Goal: Transaction & Acquisition: Obtain resource

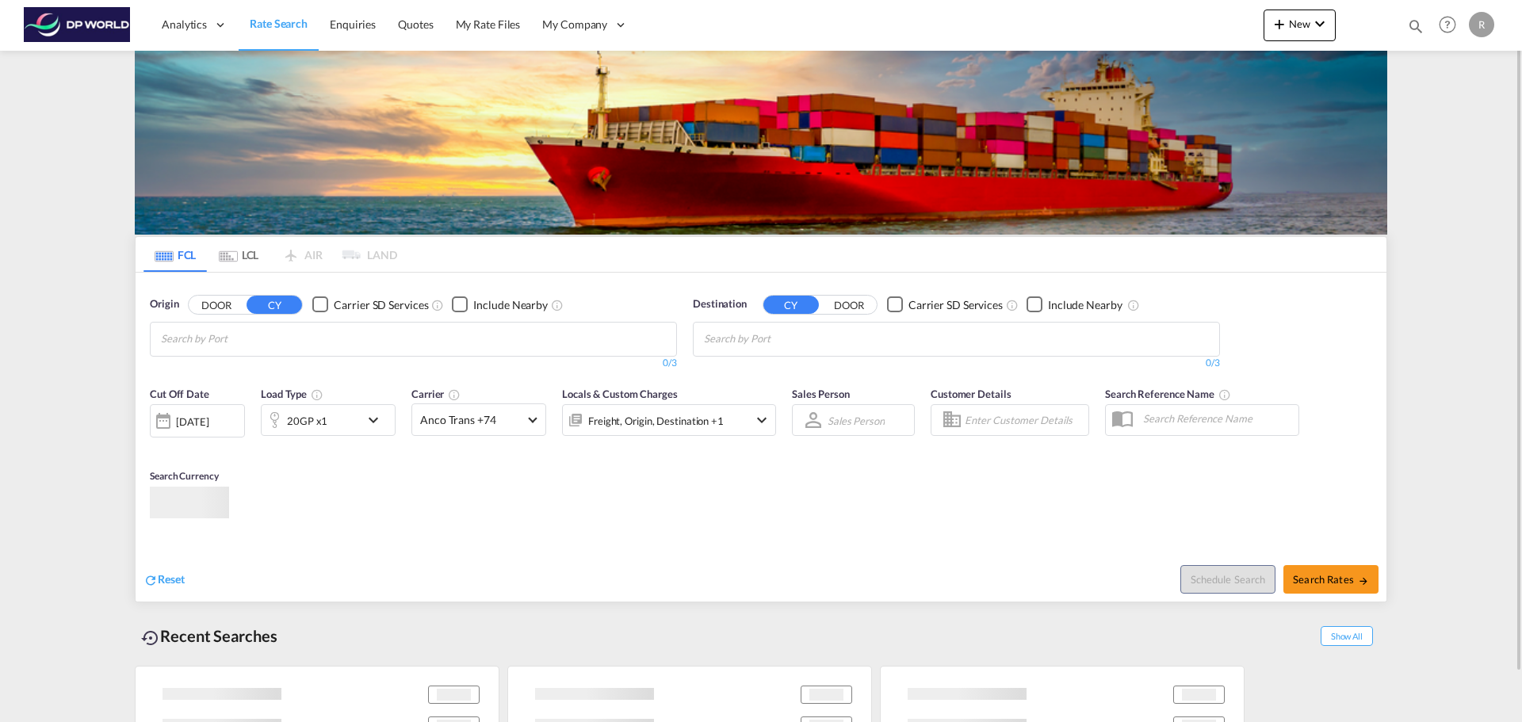
click at [281, 341] on md-chips-wrap "Chips container with autocompletion. Enter the text area, type text to search, …" at bounding box center [238, 337] width 159 height 29
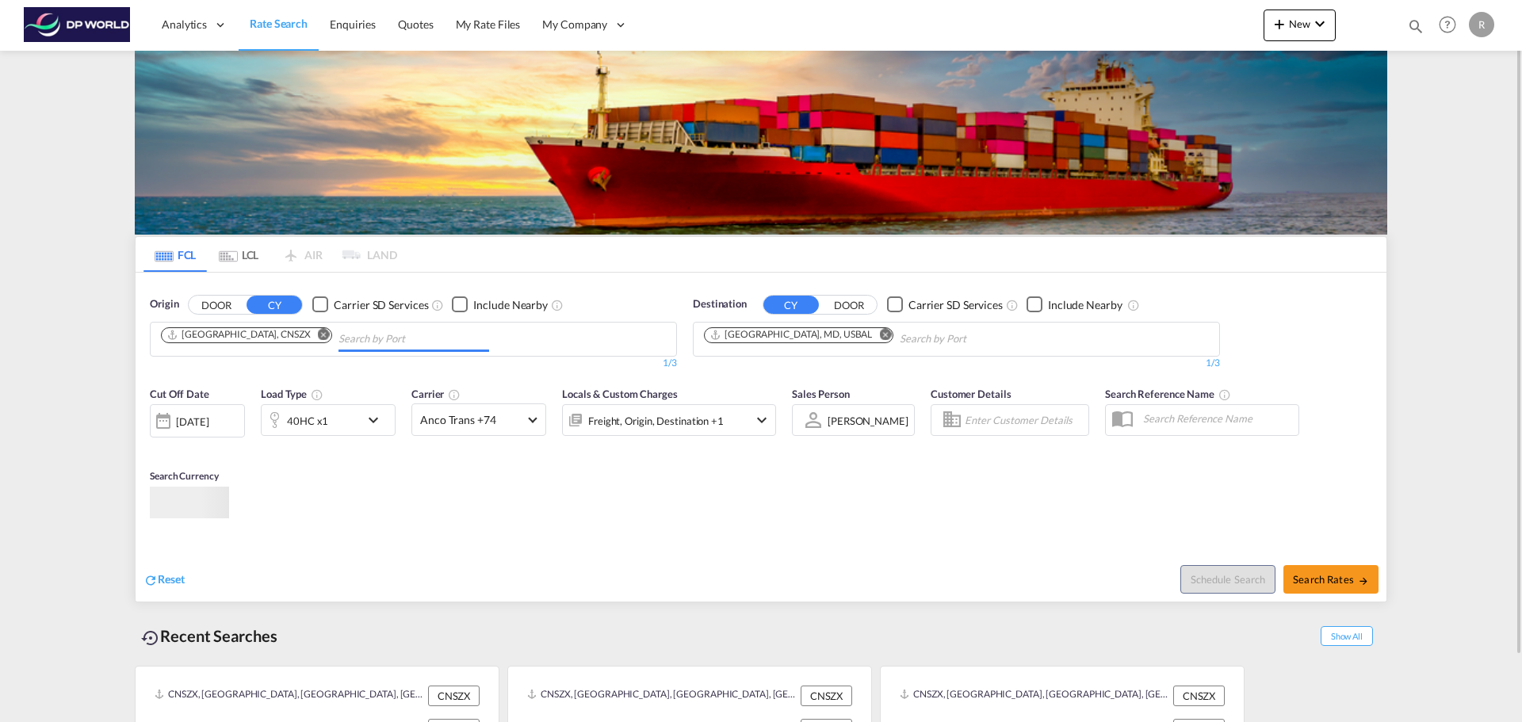
paste input "Yantian"
type input "Yantian"
click at [318, 336] on md-icon "Remove" at bounding box center [324, 334] width 12 height 12
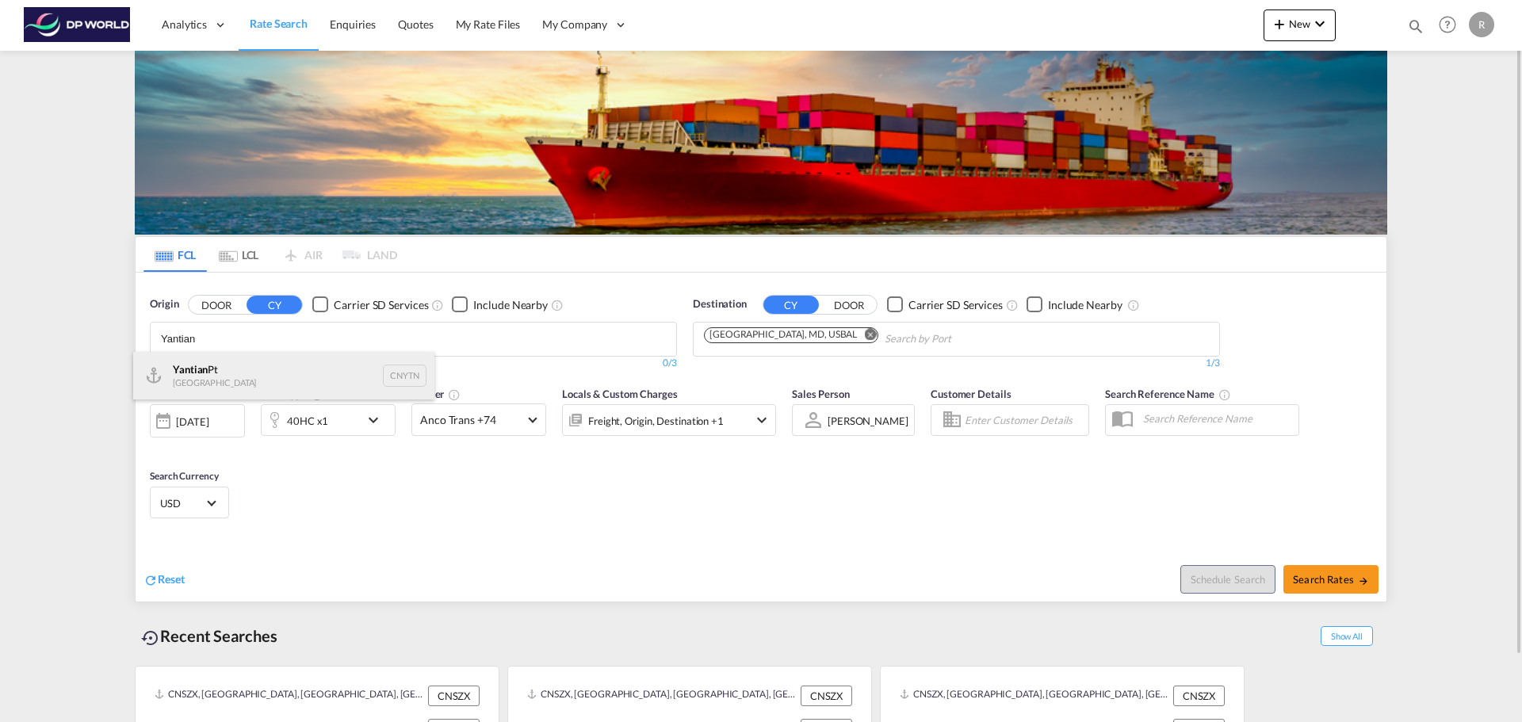
click at [258, 363] on div "Yantian Pt China CNYTN" at bounding box center [283, 376] width 301 height 48
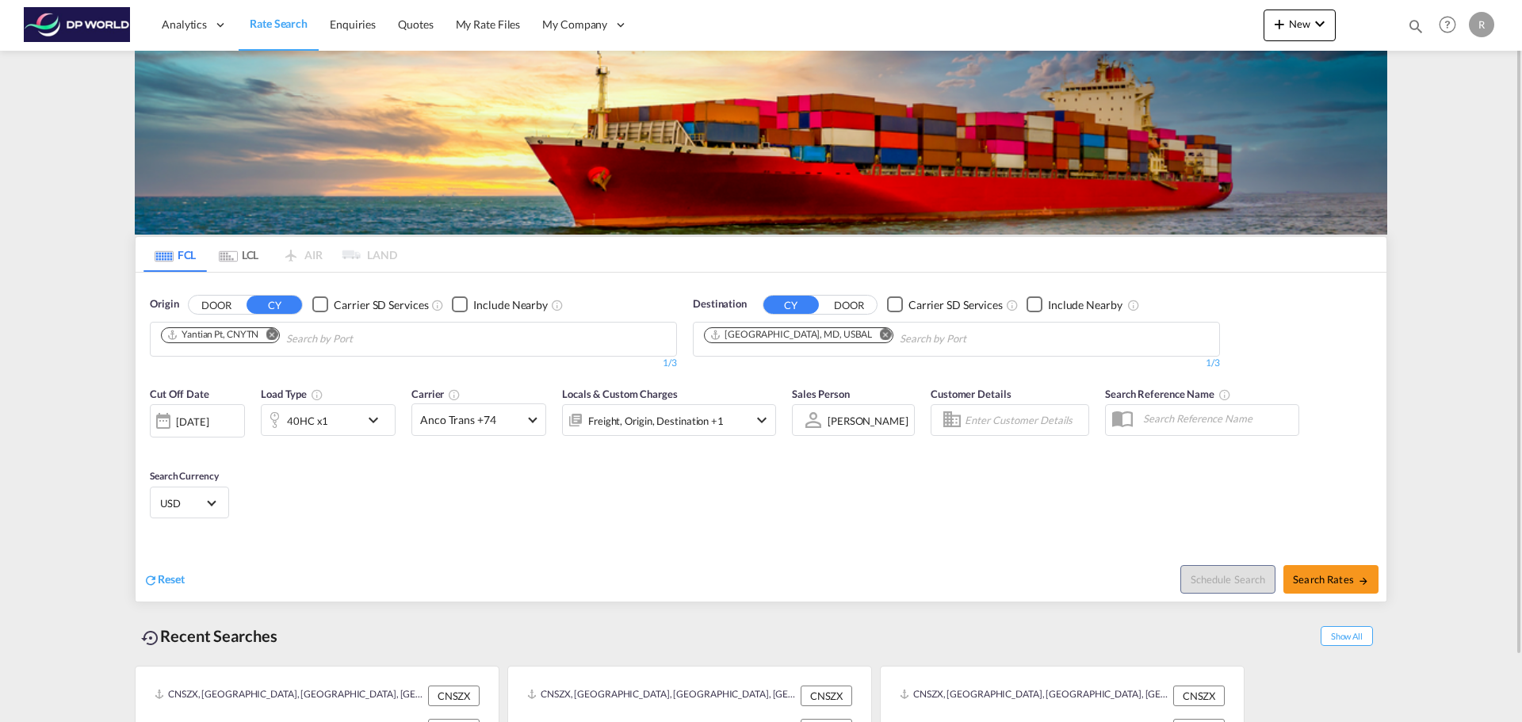
click at [195, 425] on div "[DATE]" at bounding box center [192, 422] width 33 height 14
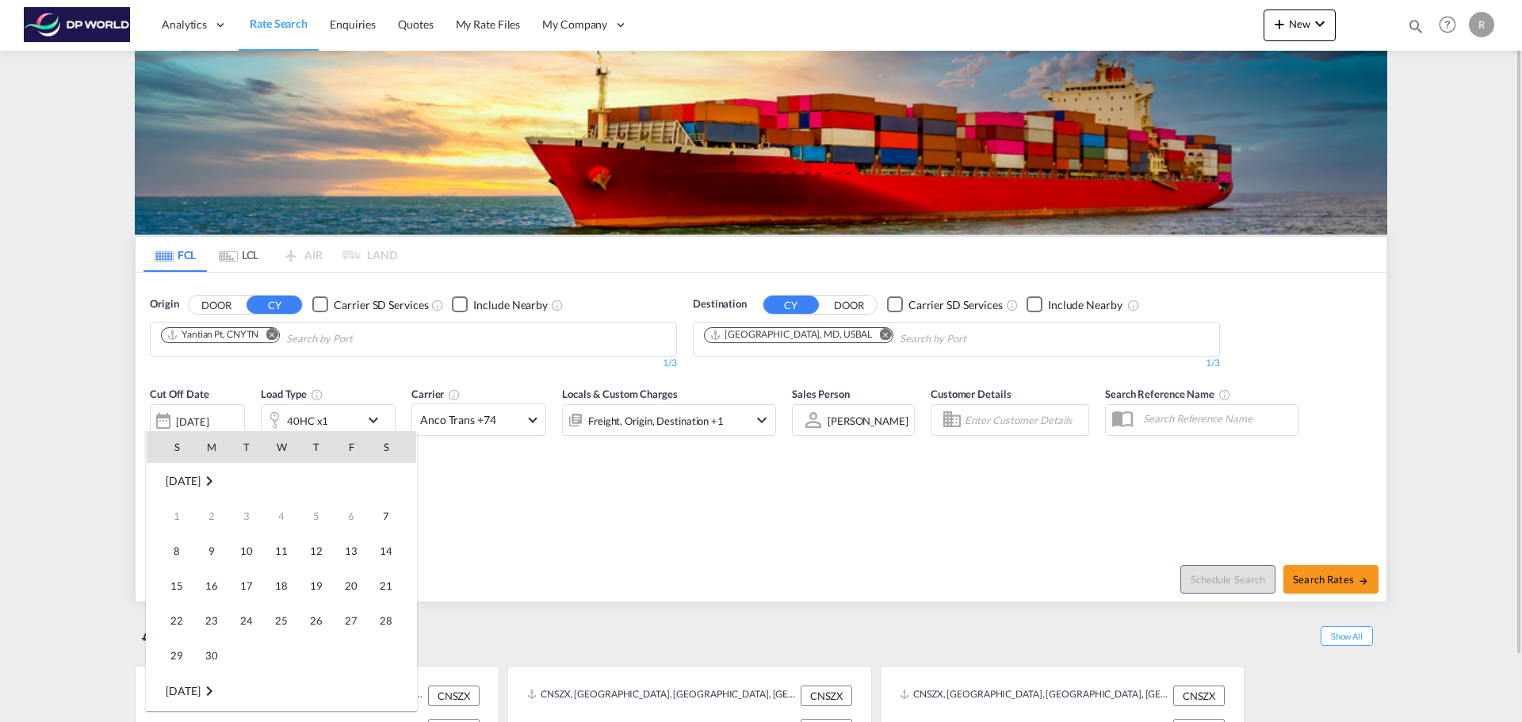
scroll to position [630, 0]
click at [180, 580] on span "14" at bounding box center [177, 586] width 32 height 32
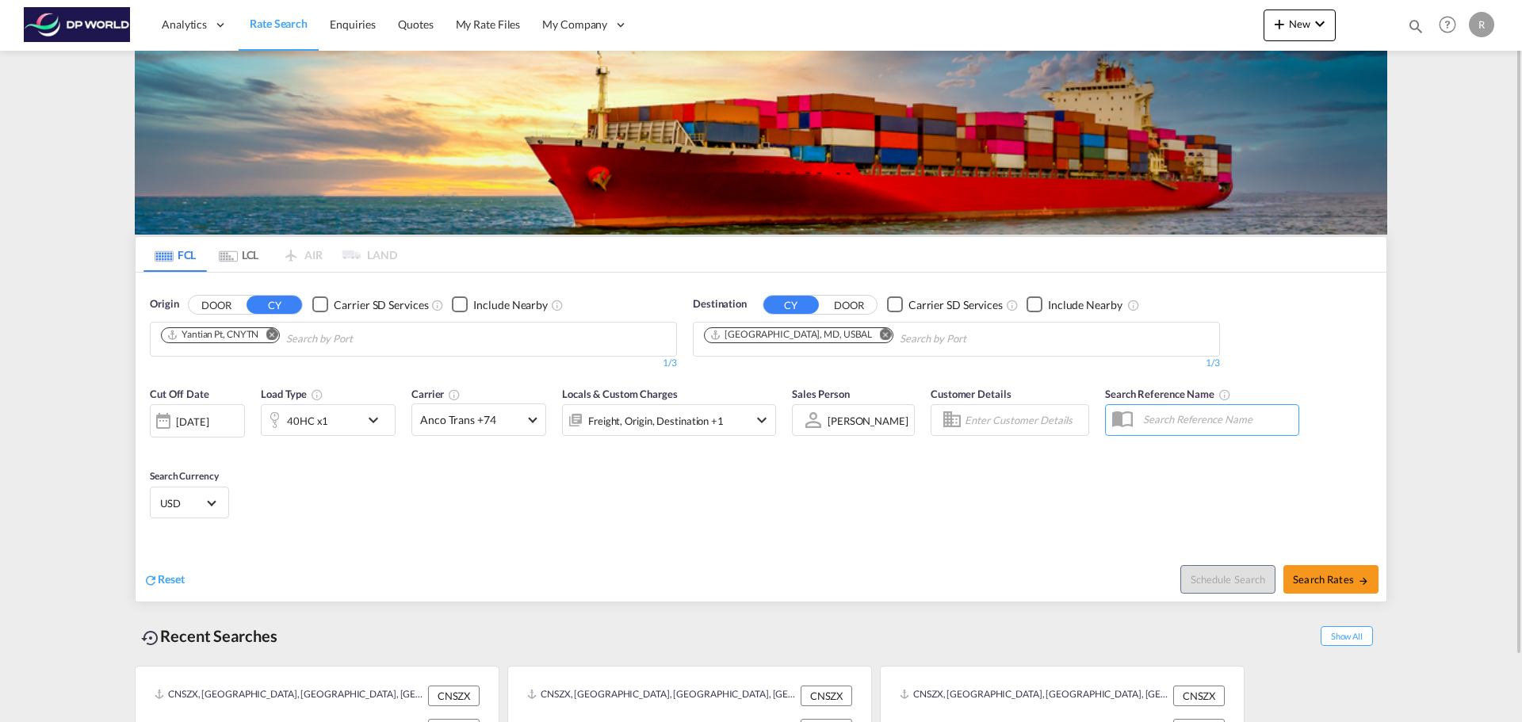
click at [339, 429] on div "40HC x1" at bounding box center [311, 420] width 98 height 32
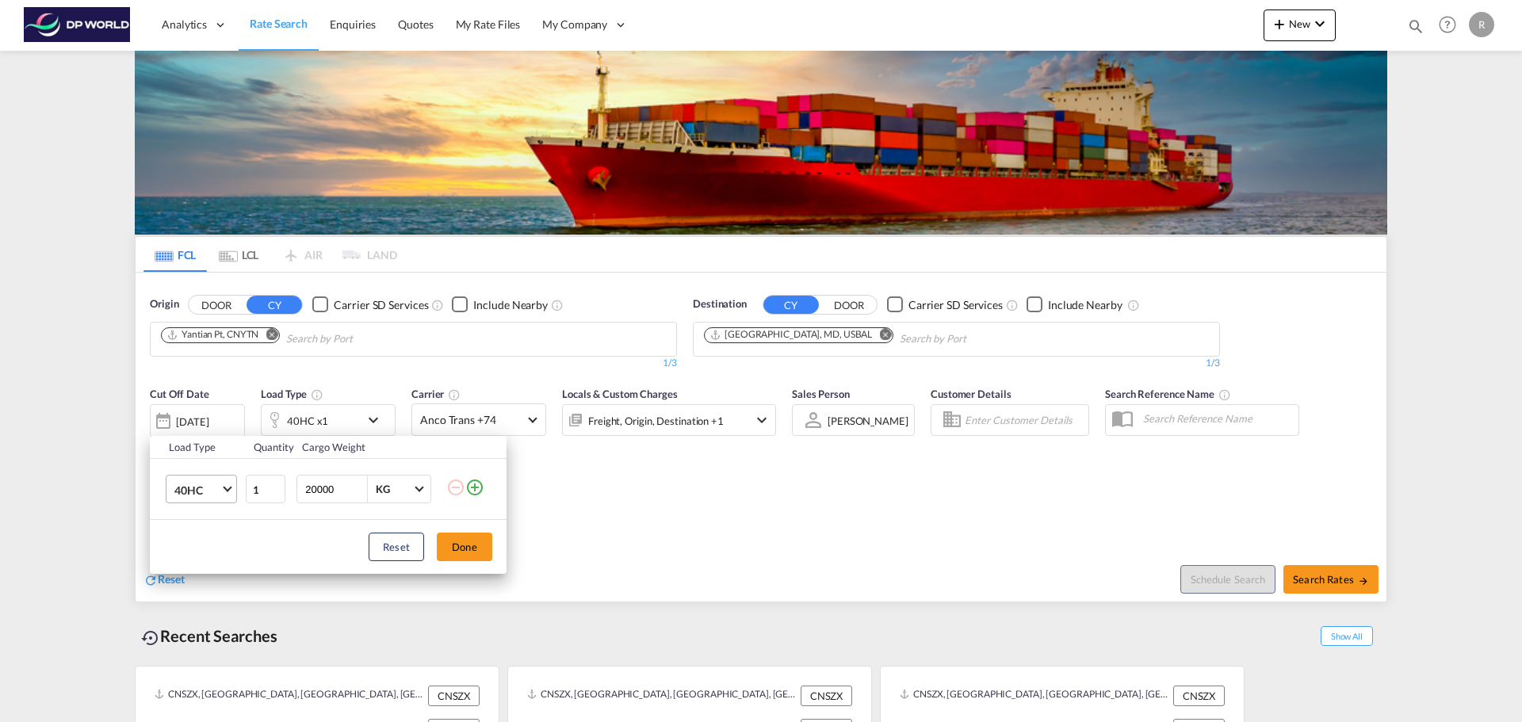
click at [207, 497] on span "40HC" at bounding box center [197, 491] width 46 height 16
click at [199, 451] on div "40GP" at bounding box center [188, 452] width 28 height 16
click at [920, 468] on div "Load Type Quantity Cargo Weight 40GP 1 20000 KG KG Load type addition is restri…" at bounding box center [761, 361] width 1522 height 722
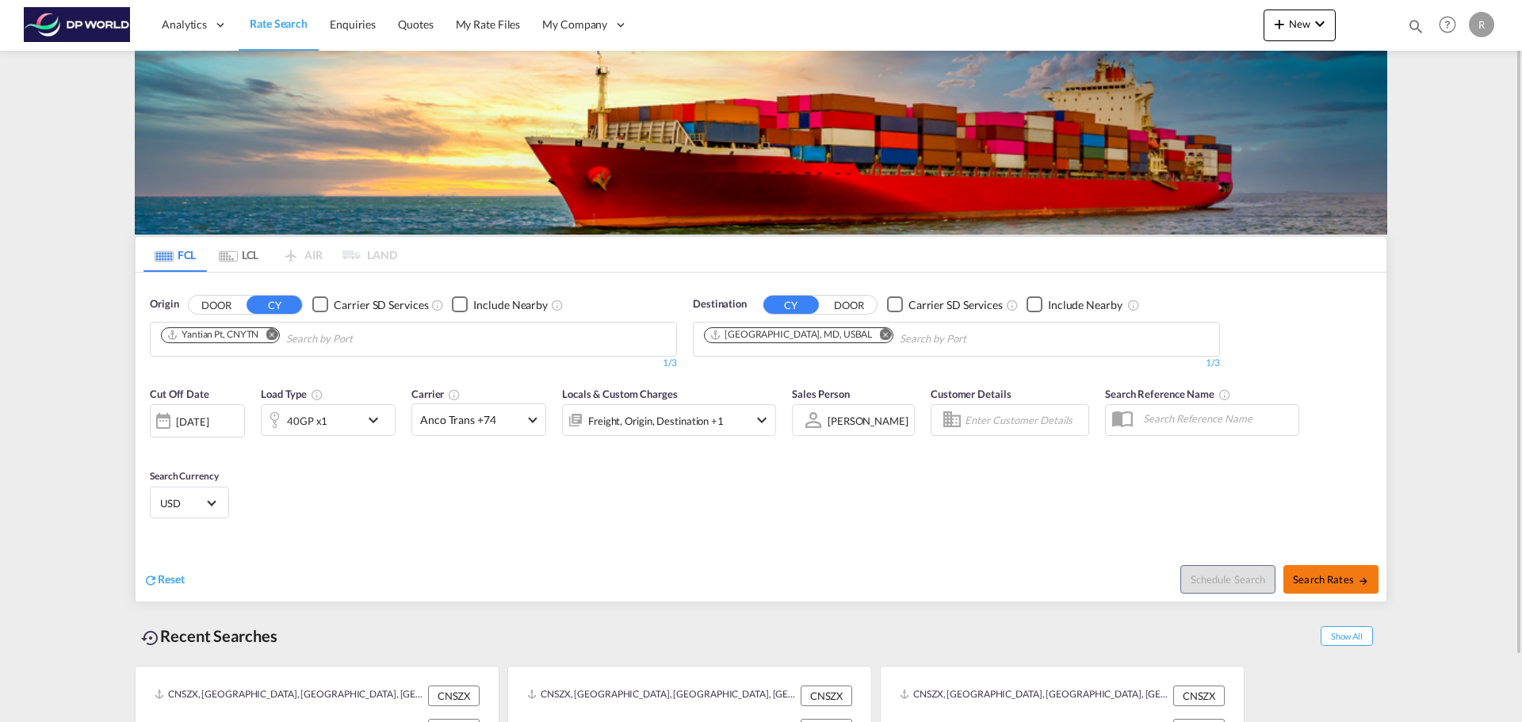
click at [1306, 576] on span "Search Rates" at bounding box center [1331, 579] width 76 height 13
type input "CNYTN to USBAL / [DATE]"
